Goal: Navigation & Orientation: Understand site structure

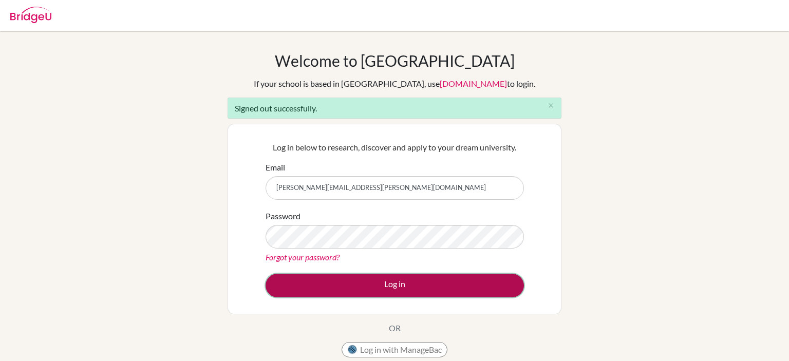
click at [342, 277] on button "Log in" at bounding box center [395, 286] width 258 height 24
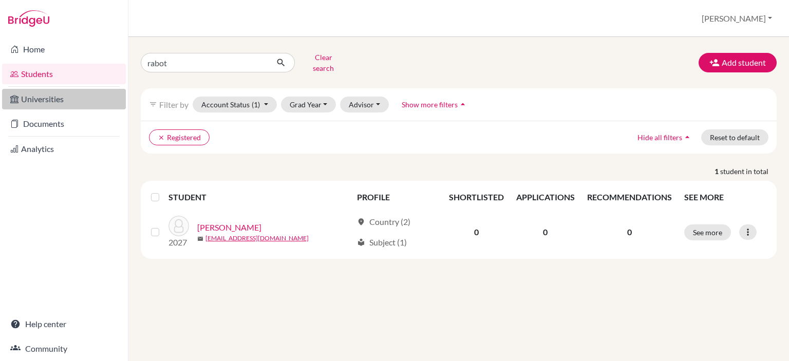
click at [55, 100] on link "Universities" at bounding box center [64, 99] width 124 height 21
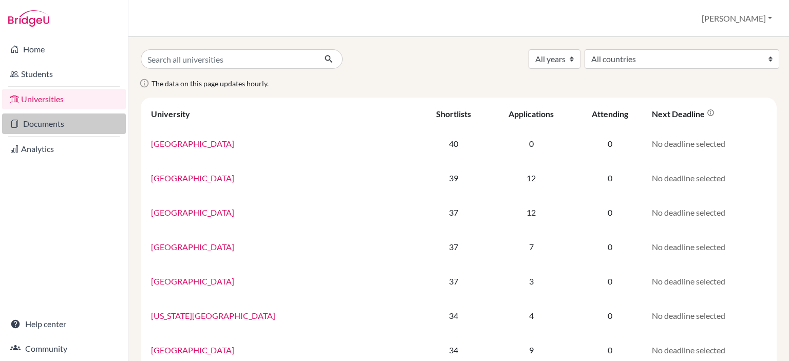
click at [52, 125] on link "Documents" at bounding box center [64, 124] width 124 height 21
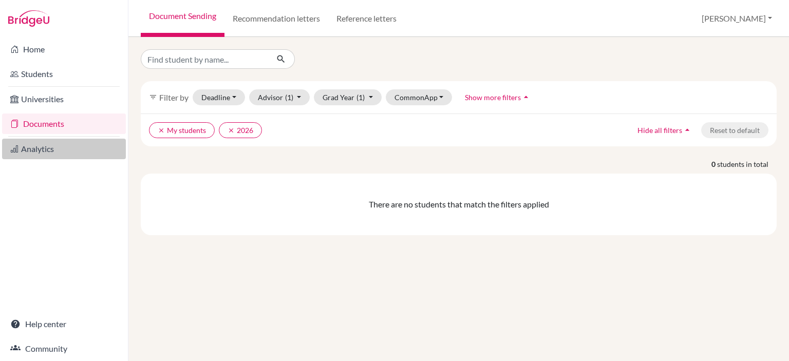
click at [26, 157] on link "Analytics" at bounding box center [64, 149] width 124 height 21
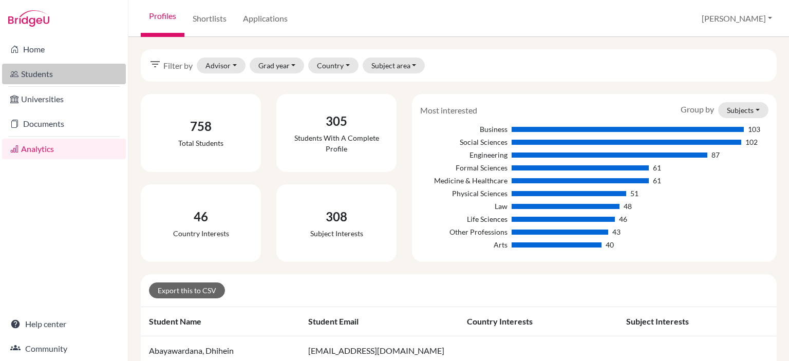
click at [48, 77] on link "Students" at bounding box center [64, 74] width 124 height 21
